Goal: Task Accomplishment & Management: Manage account settings

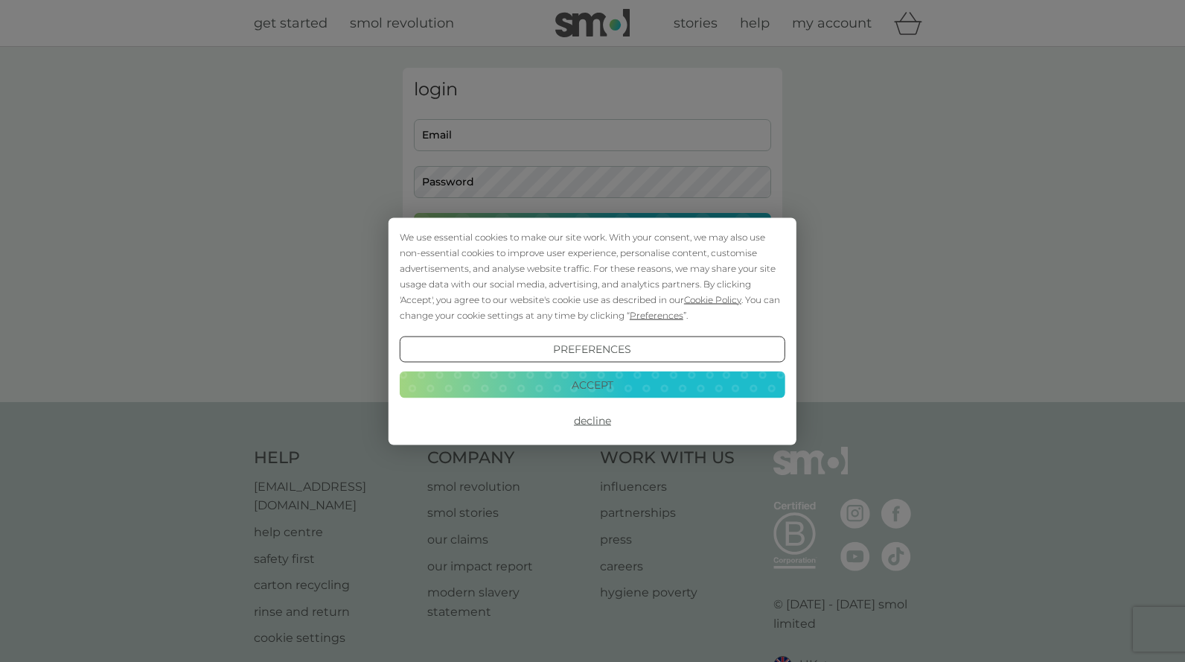
type input "rosiehyde@hotmail.com"
click at [569, 246] on div "We use essential cookies to make our site work. With your consent, we may also …" at bounding box center [592, 275] width 385 height 94
click at [577, 380] on button "Accept" at bounding box center [592, 384] width 385 height 27
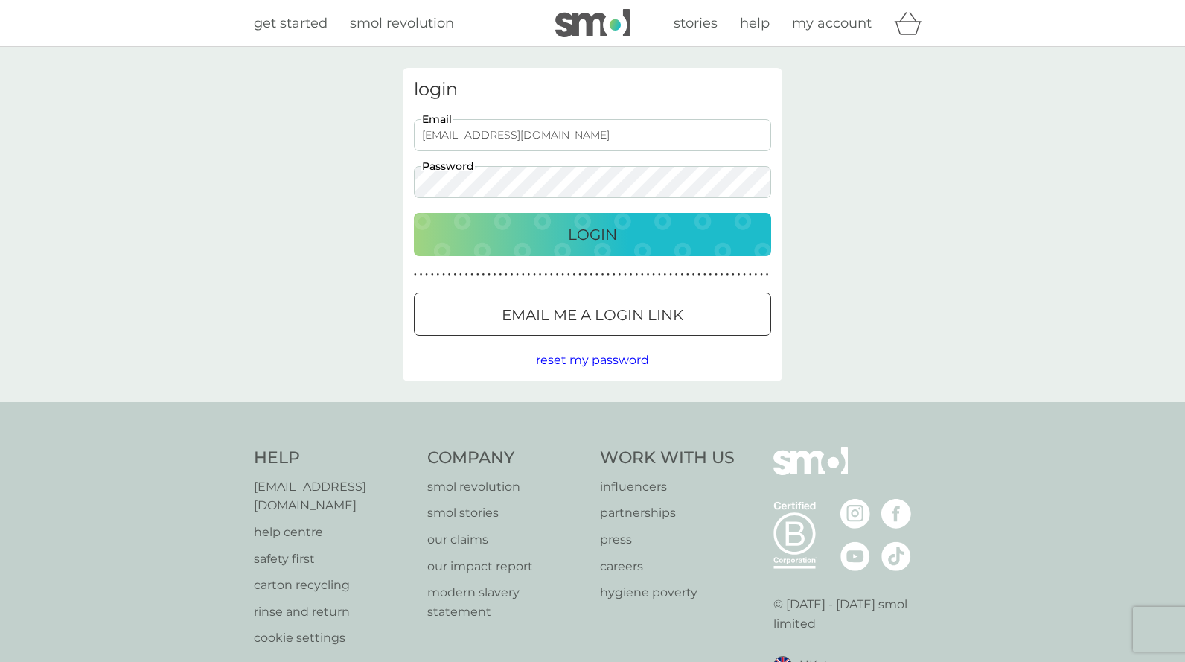
click at [588, 234] on p "Login" at bounding box center [592, 235] width 49 height 24
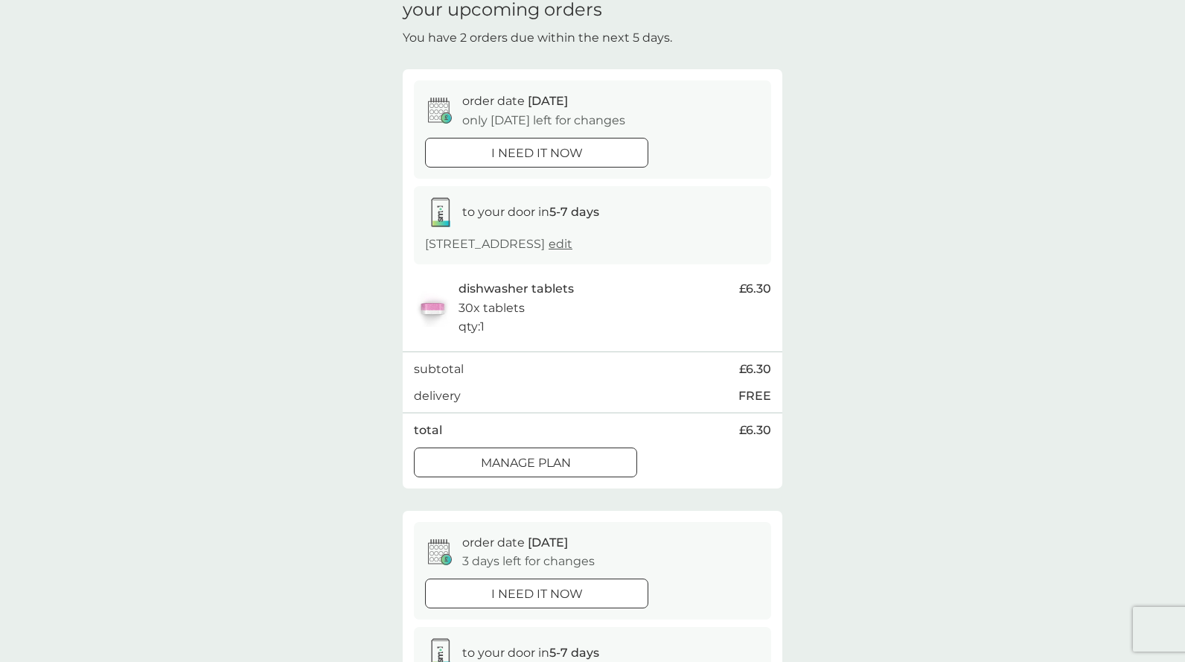
scroll to position [70, 0]
click at [548, 466] on div at bounding box center [526, 461] width 54 height 16
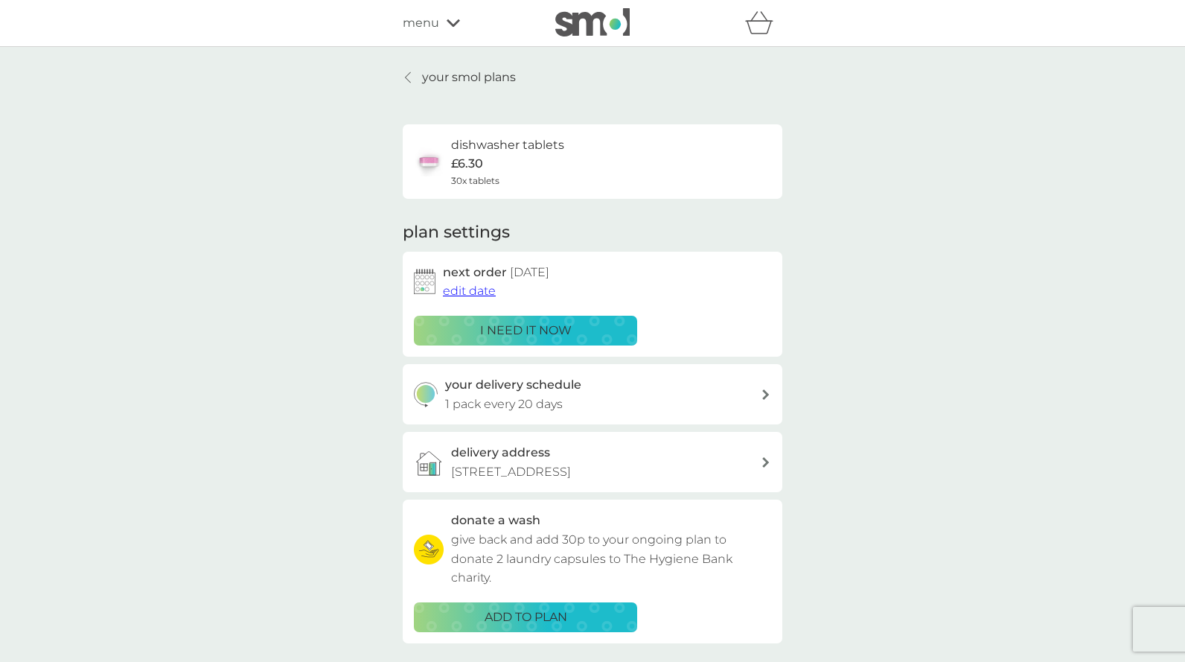
click at [467, 291] on span "edit date" at bounding box center [469, 291] width 53 height 14
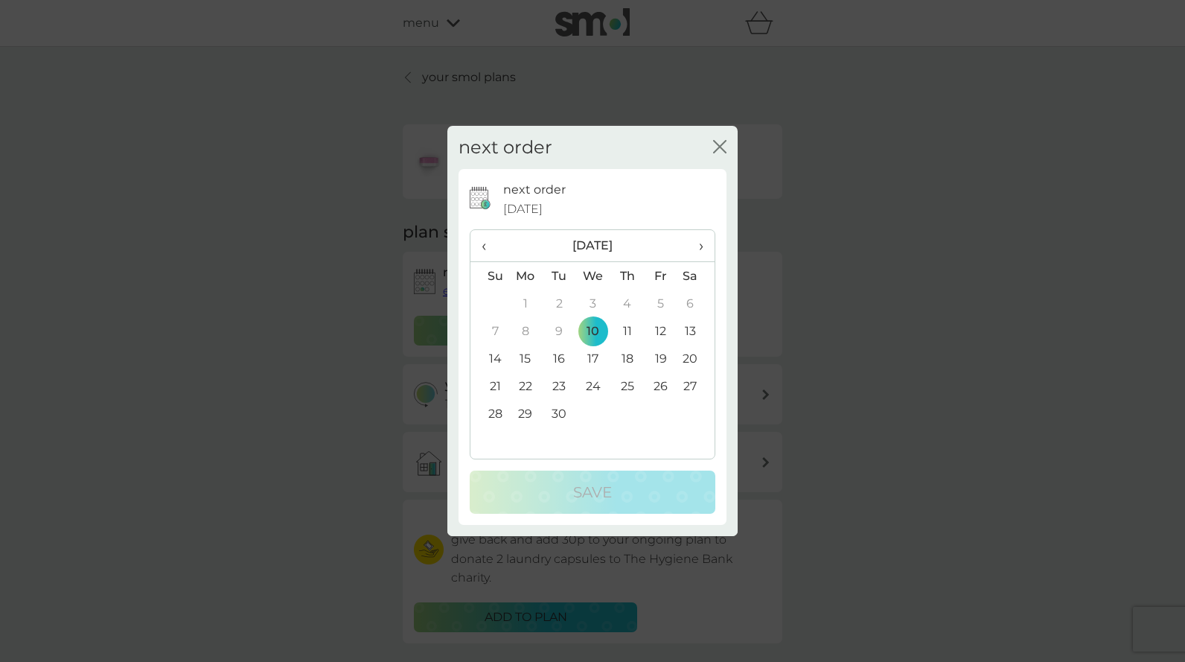
click at [699, 245] on span "›" at bounding box center [695, 245] width 15 height 31
click at [655, 328] on td "7" at bounding box center [660, 331] width 33 height 28
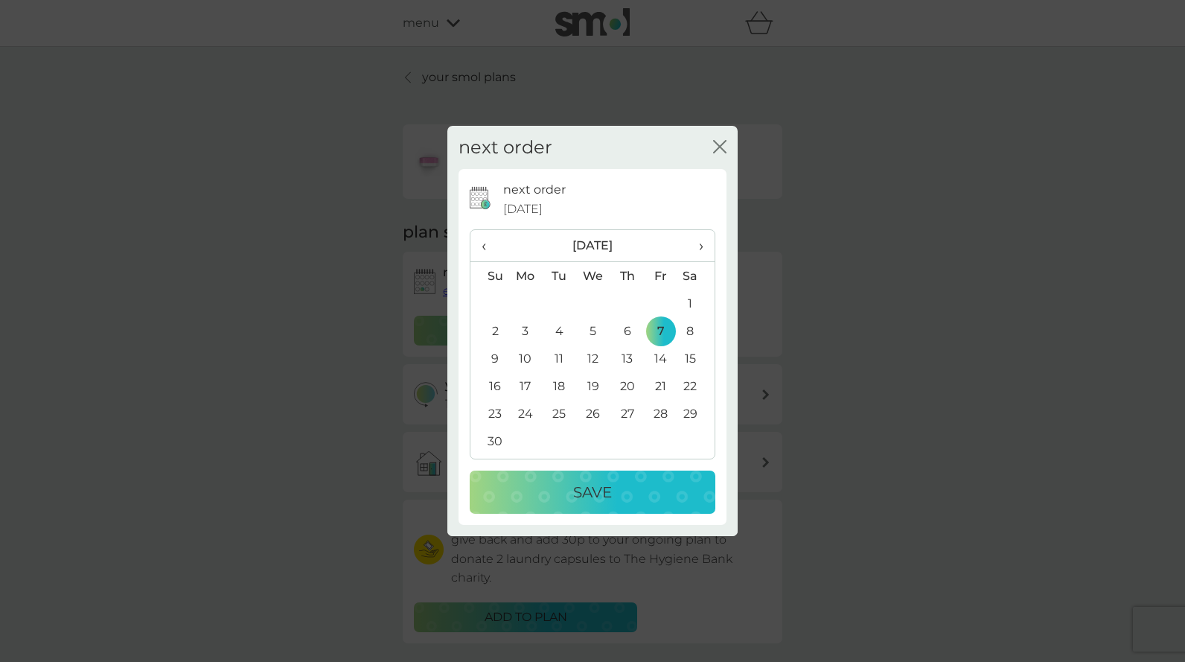
click at [600, 491] on p "Save" at bounding box center [592, 492] width 39 height 24
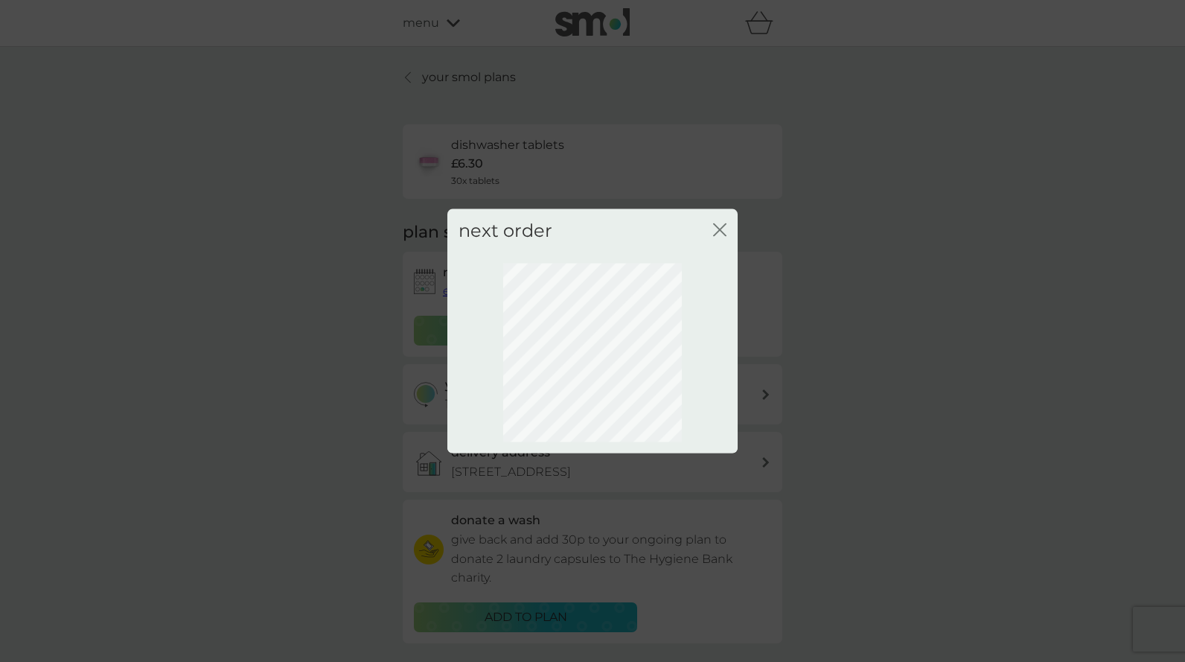
click at [715, 229] on icon "close" at bounding box center [719, 229] width 13 height 13
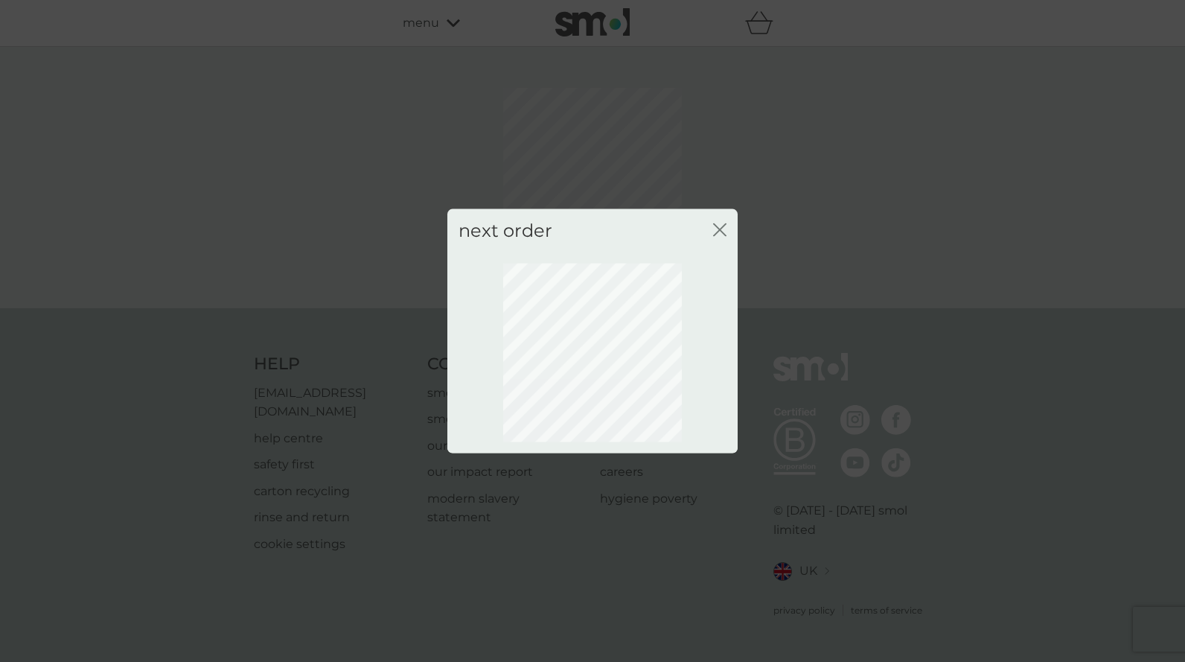
click at [717, 225] on icon "close" at bounding box center [719, 229] width 13 height 13
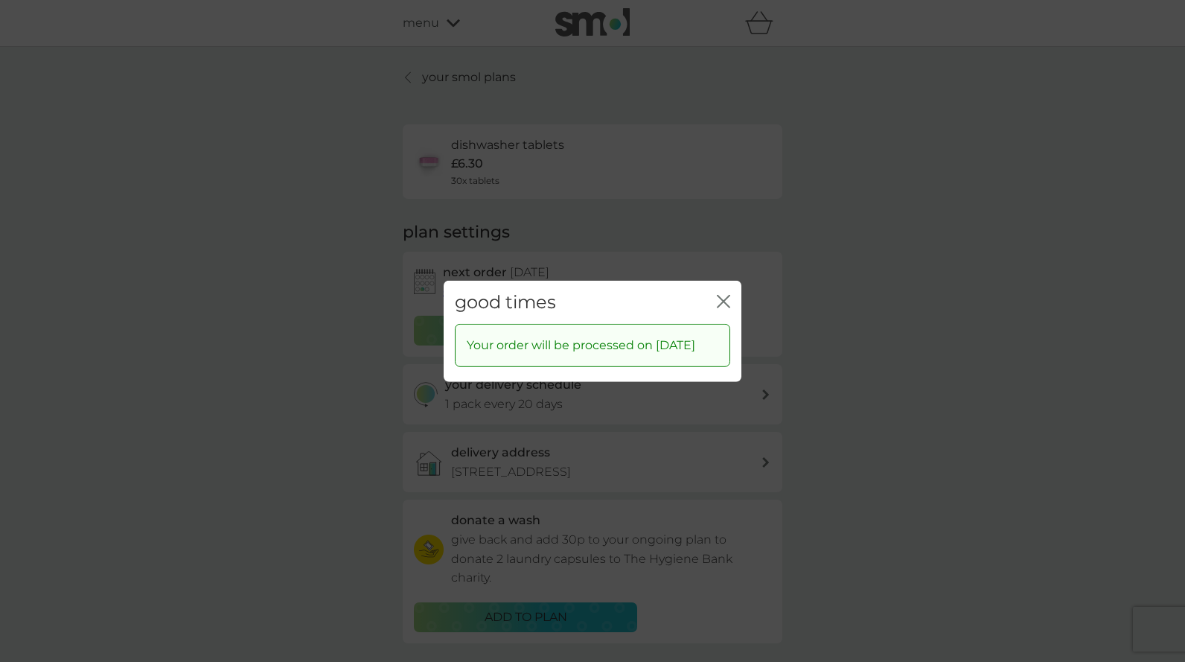
click at [722, 295] on icon "close" at bounding box center [723, 300] width 13 height 13
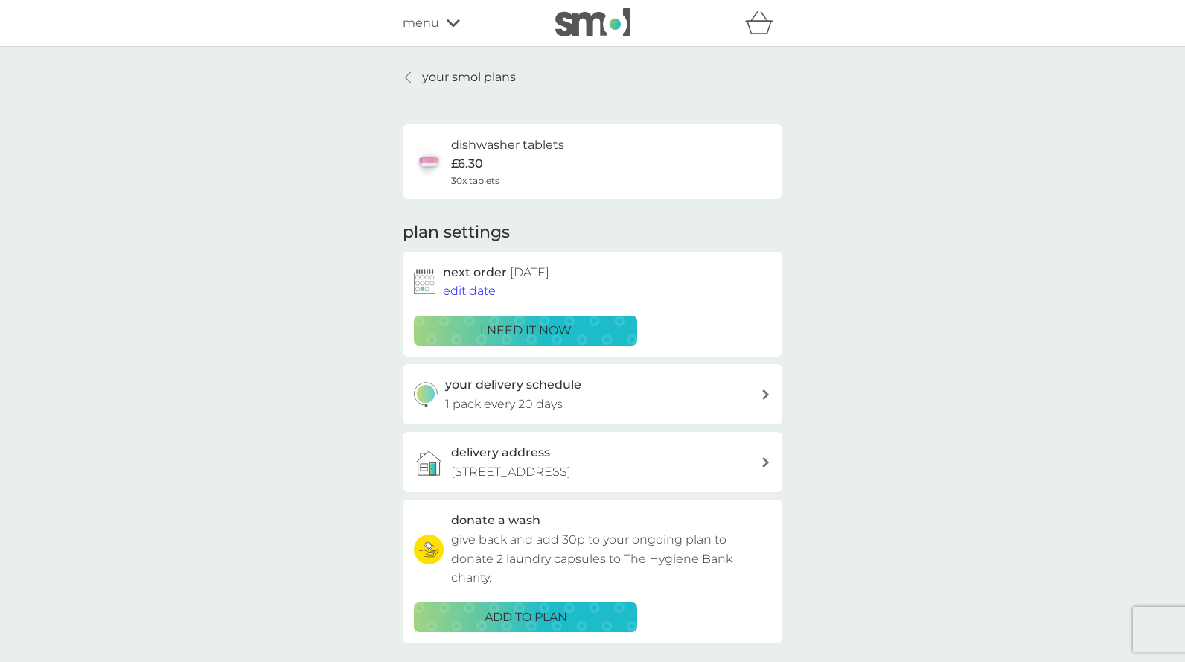
click at [455, 73] on p "your smol plans" at bounding box center [469, 77] width 94 height 19
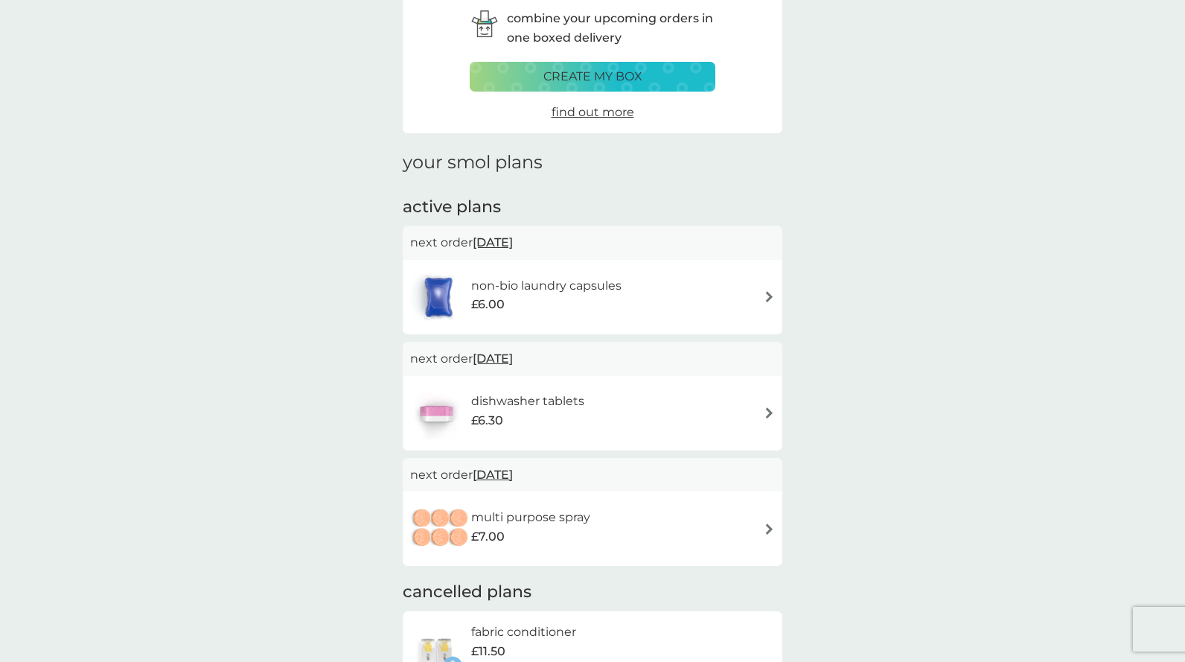
scroll to position [51, 0]
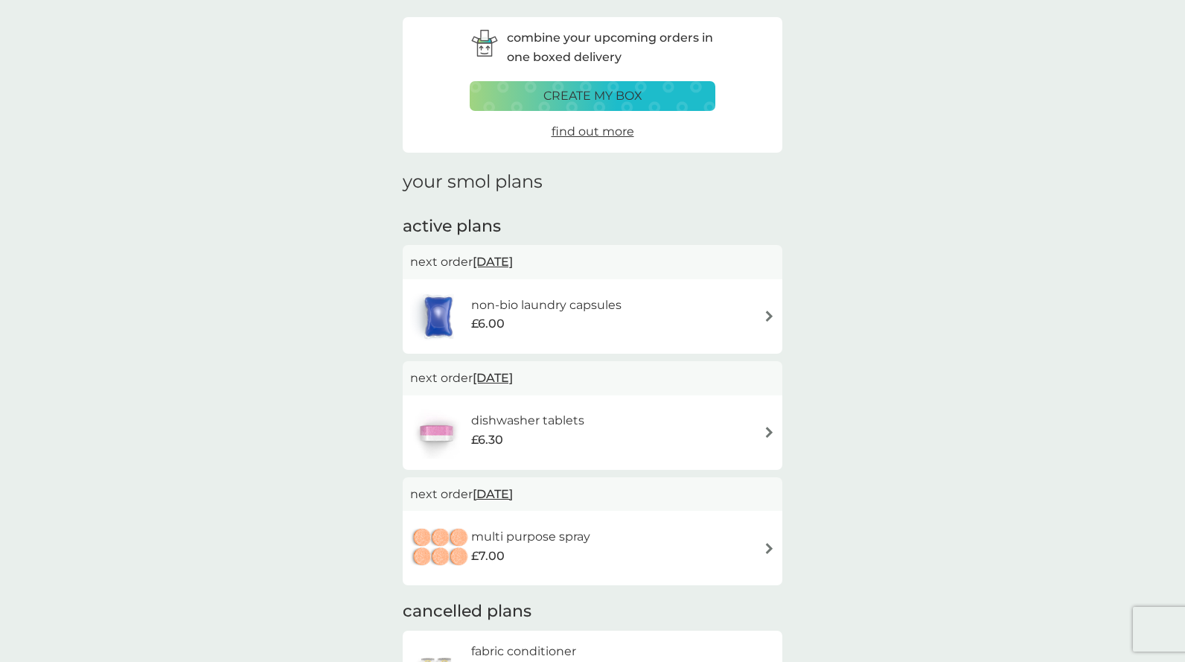
click at [513, 263] on span "[DATE]" at bounding box center [493, 261] width 40 height 29
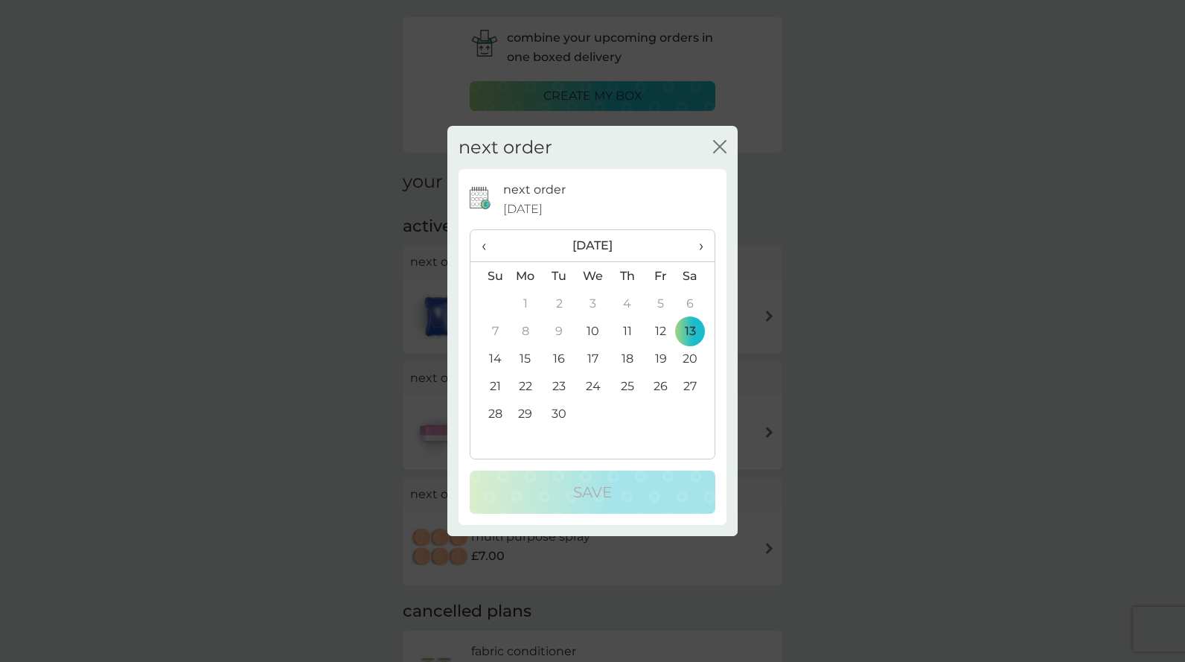
click at [697, 241] on span "›" at bounding box center [695, 245] width 15 height 31
click at [658, 331] on td "7" at bounding box center [660, 331] width 33 height 28
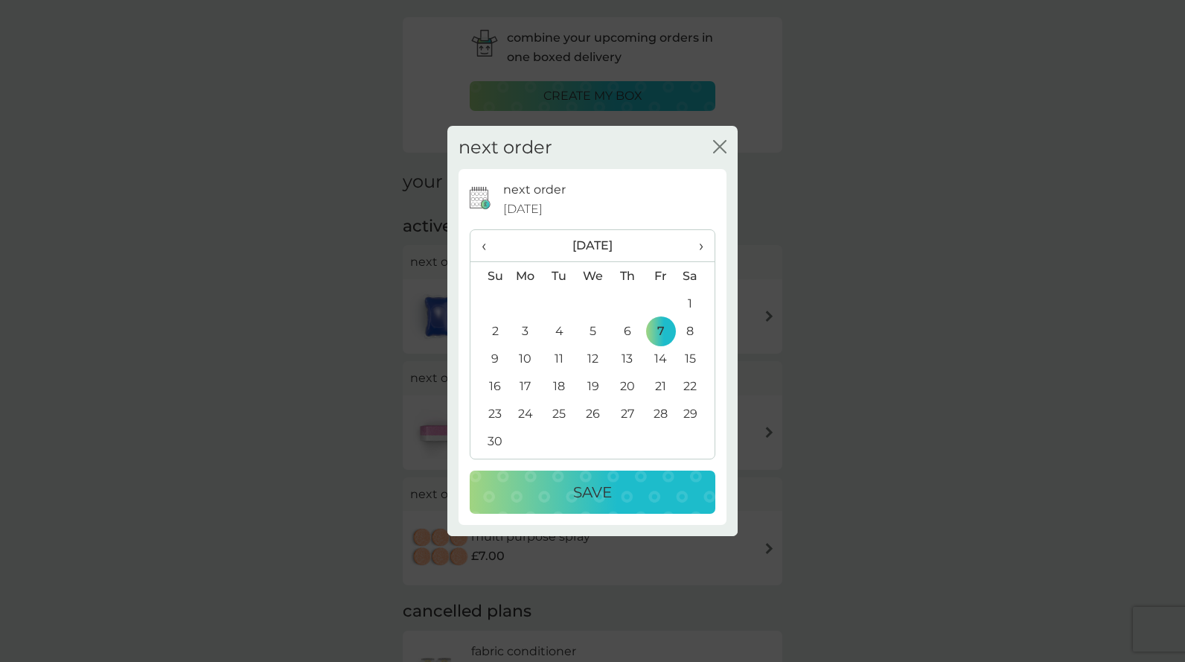
click at [608, 496] on p "Save" at bounding box center [592, 492] width 39 height 24
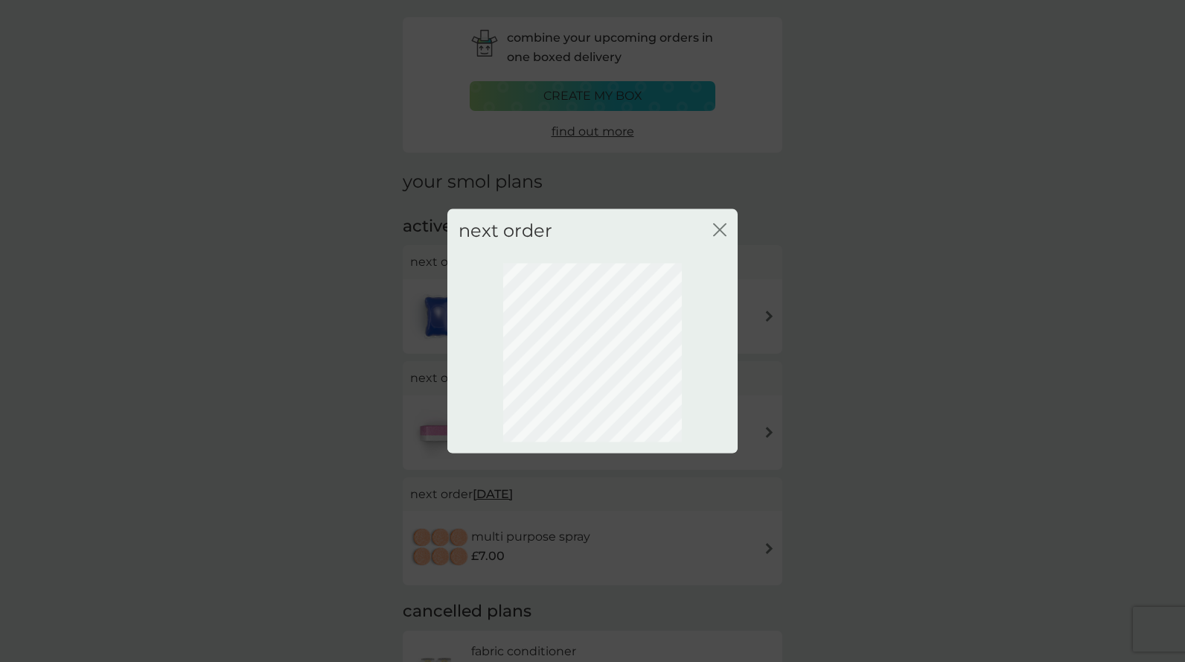
scroll to position [0, 0]
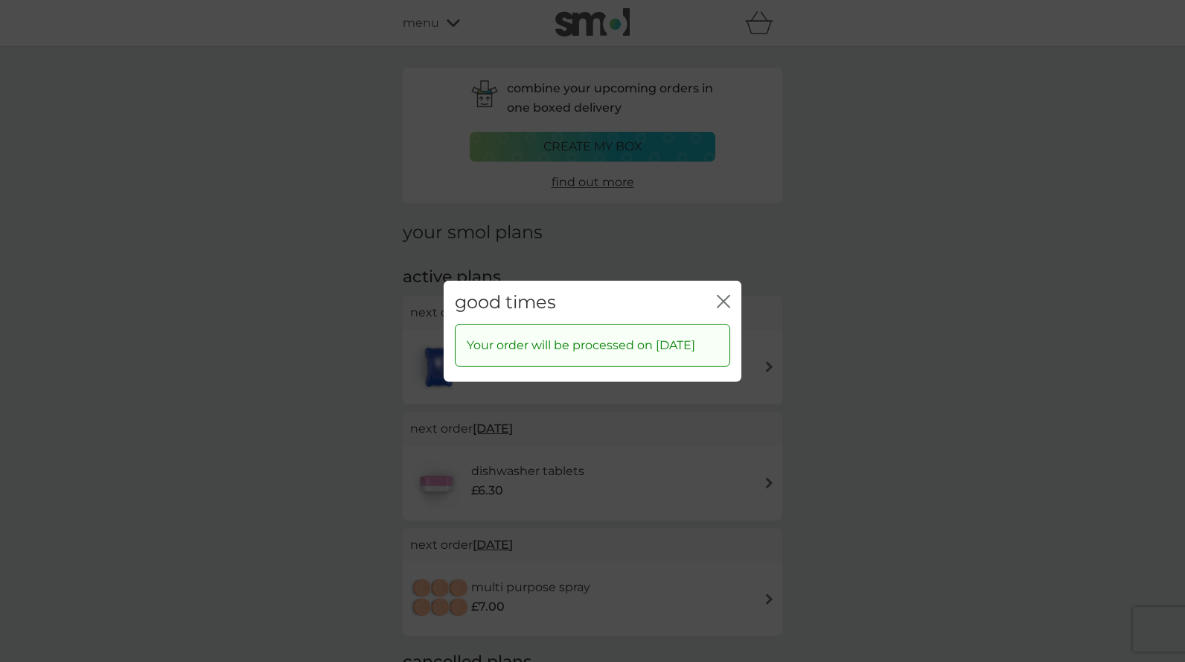
click at [720, 294] on icon "close" at bounding box center [723, 300] width 13 height 13
